Goal: Task Accomplishment & Management: Manage account settings

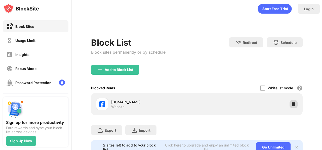
click at [291, 103] on img at bounding box center [293, 104] width 5 height 5
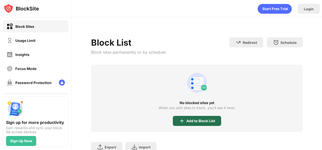
click at [187, 121] on div "Add to Block List" at bounding box center [200, 121] width 29 height 4
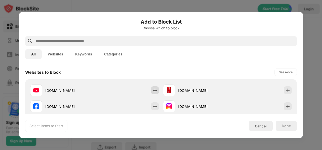
scroll to position [101, 0]
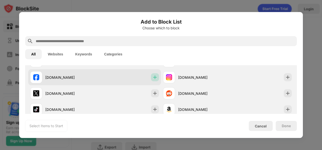
click at [152, 79] on img at bounding box center [154, 77] width 5 height 5
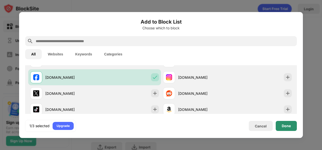
click at [279, 126] on div "Done" at bounding box center [286, 126] width 21 height 10
